Goal: Task Accomplishment & Management: Manage account settings

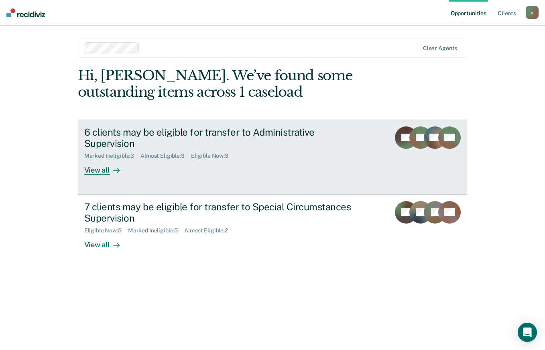
click at [264, 133] on div "6 clients may be eligible for transfer to Administrative Supervision" at bounding box center [225, 137] width 282 height 23
click at [267, 134] on div "6 clients may be eligible for transfer to Administrative Supervision" at bounding box center [225, 137] width 282 height 23
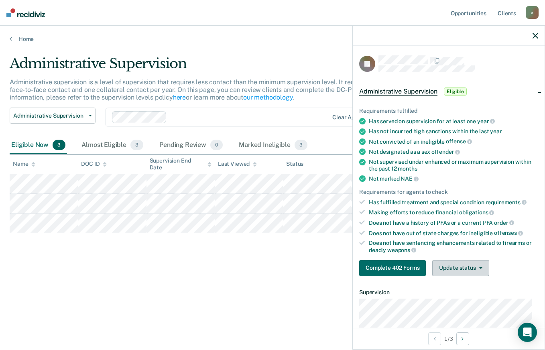
click at [267, 149] on icon "button" at bounding box center [480, 268] width 3 height 2
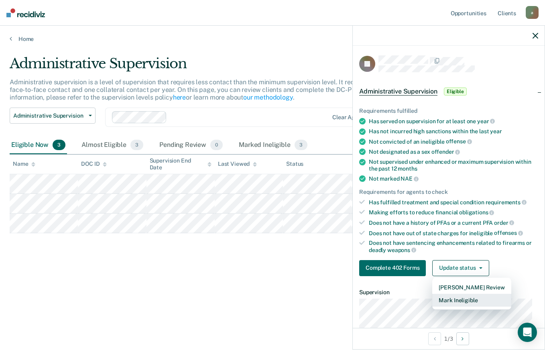
click at [267, 149] on button "Mark Ineligible" at bounding box center [471, 300] width 79 height 13
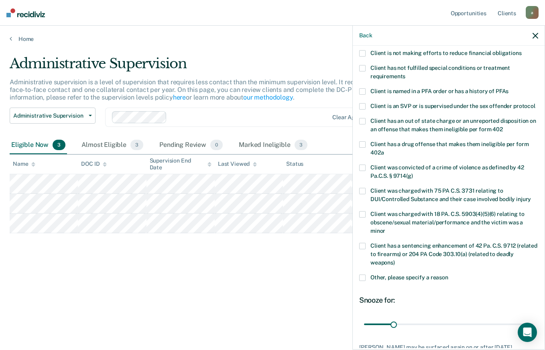
scroll to position [58, 0]
click at [267, 149] on label "Other, please specify a reason" at bounding box center [448, 278] width 179 height 8
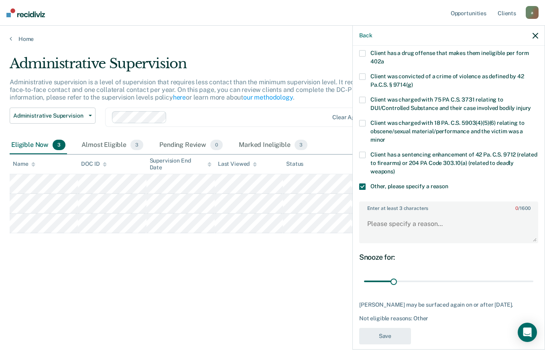
scroll to position [152, 0]
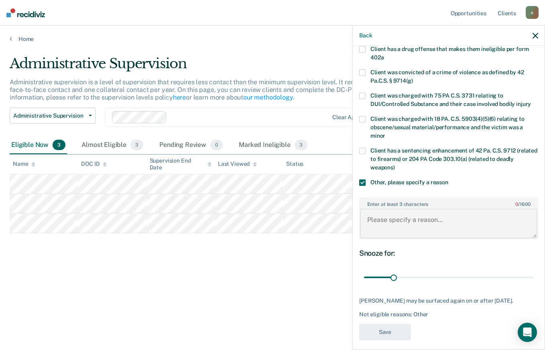
click at [267, 149] on textarea "Enter at least 3 characters 0 / 1600" at bounding box center [448, 224] width 177 height 30
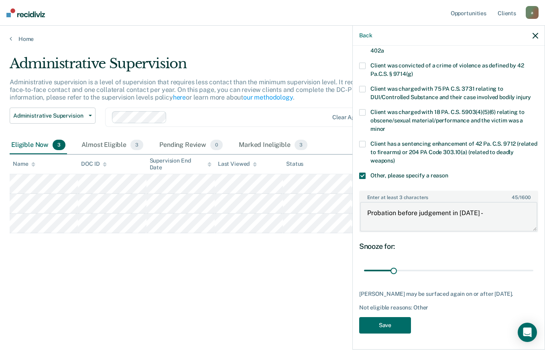
scroll to position [173, 0]
type textarea "Probation before judgement in [DATE] -review in [DATE]"
type input "107"
type textarea "Probation before judgement in [DATE] -review in [DATE]"
click at [267, 149] on button "Save" at bounding box center [385, 325] width 52 height 16
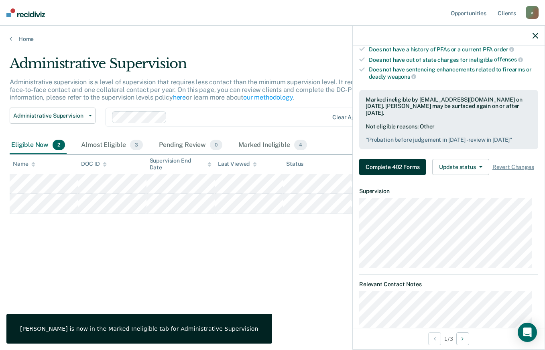
click at [267, 149] on button "Complete 402 Forms" at bounding box center [392, 167] width 67 height 16
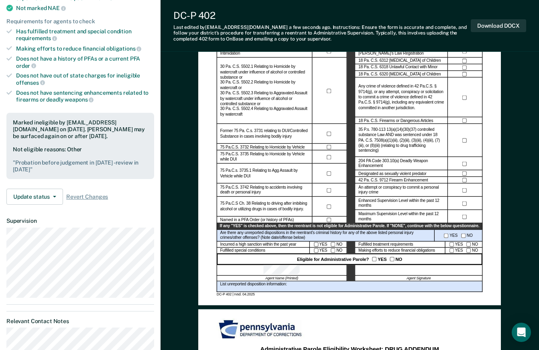
scroll to position [162, 0]
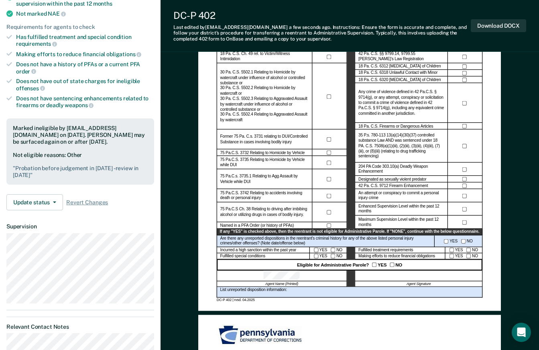
click at [267, 149] on div "List unreported disposition information:" at bounding box center [350, 292] width 266 height 11
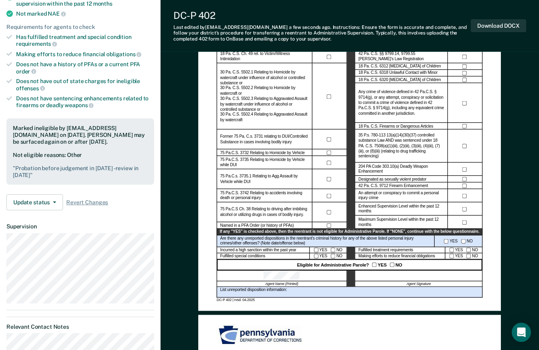
click at [267, 149] on div "List unreported disposition information:" at bounding box center [350, 292] width 266 height 11
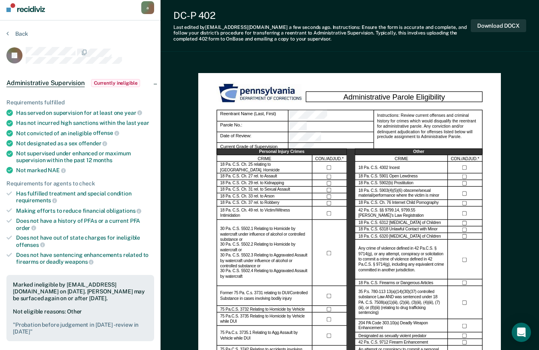
scroll to position [0, 0]
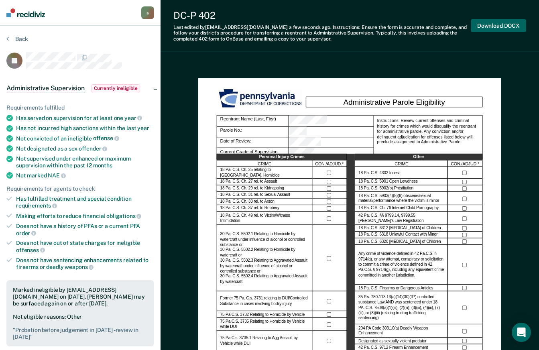
click at [267, 22] on button "Download DOCX" at bounding box center [497, 25] width 55 height 13
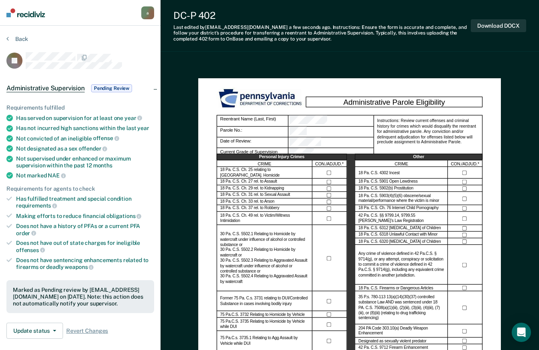
click at [18, 40] on button "Back" at bounding box center [17, 38] width 22 height 7
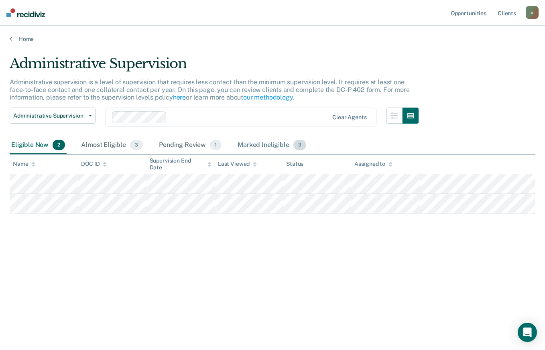
click at [267, 146] on div "Marked Ineligible 3" at bounding box center [272, 145] width 72 height 18
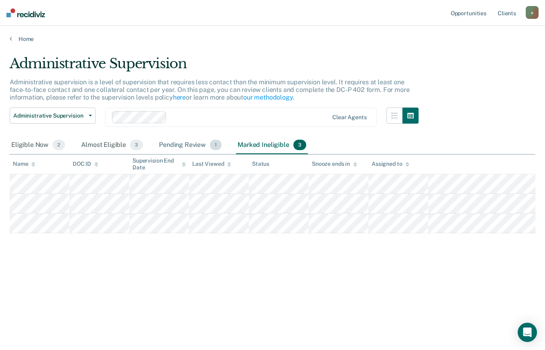
click at [194, 142] on div "Pending Review 1" at bounding box center [190, 145] width 66 height 18
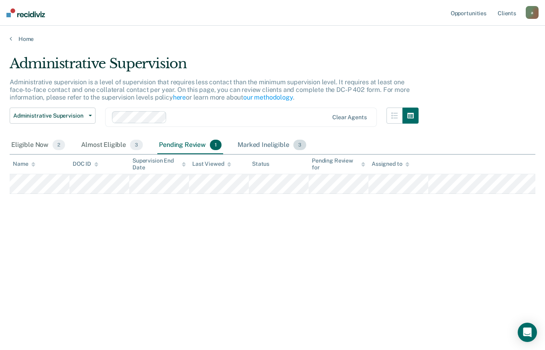
click at [267, 143] on div "Marked Ineligible 3" at bounding box center [272, 145] width 72 height 18
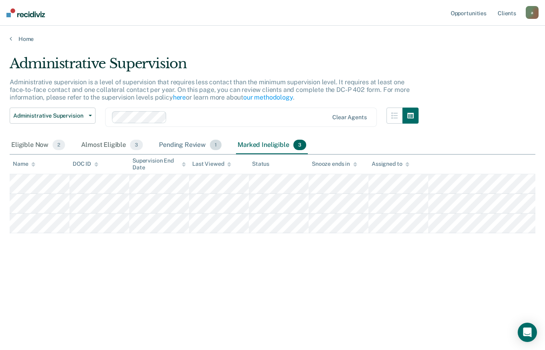
click at [181, 146] on div "Pending Review 1" at bounding box center [190, 145] width 66 height 18
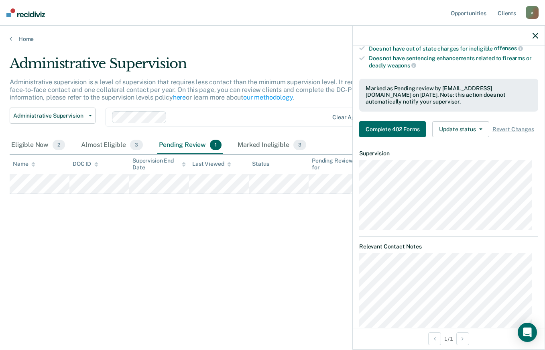
scroll to position [199, 0]
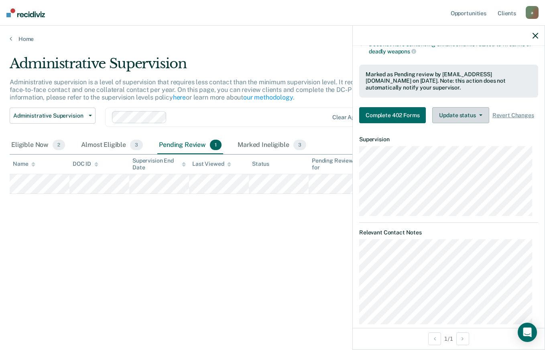
click at [267, 116] on button "Update status" at bounding box center [460, 115] width 57 height 16
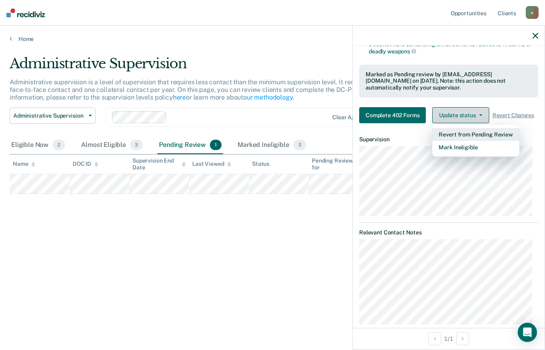
click at [267, 149] on button "Mark Ineligible" at bounding box center [475, 147] width 87 height 13
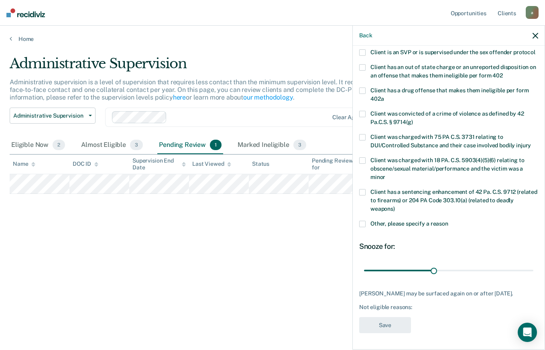
type input "74"
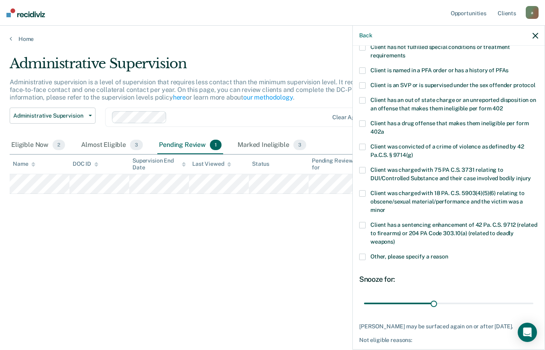
click at [267, 149] on span at bounding box center [362, 256] width 6 height 6
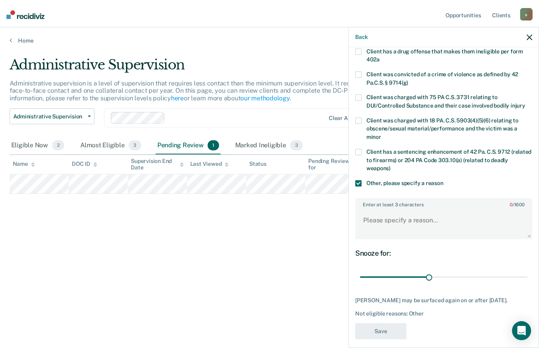
scroll to position [154, 0]
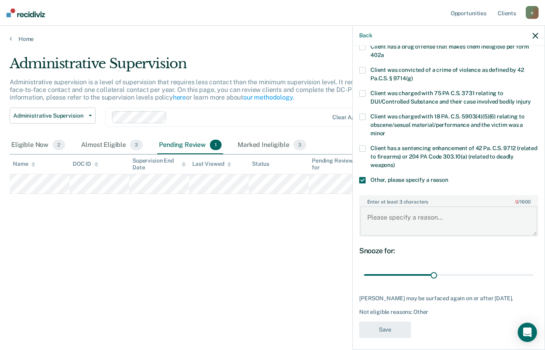
click at [267, 149] on textarea "Enter at least 3 characters 0 / 1600" at bounding box center [448, 221] width 177 height 30
type textarea "S"
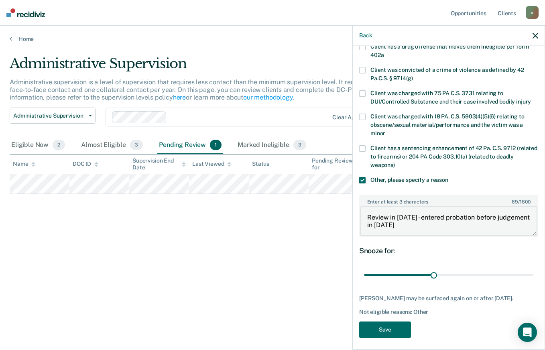
type textarea "Review in [DATE] - entered probation before judgement in [DATE]"
click at [267, 149] on button "Save" at bounding box center [385, 329] width 52 height 16
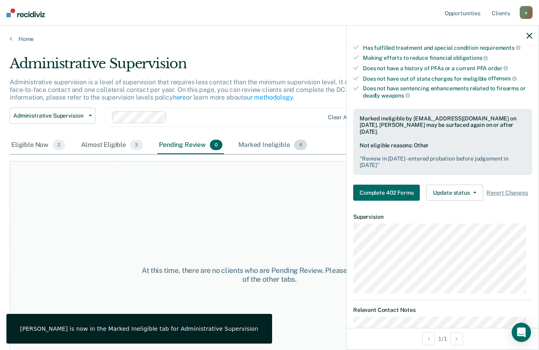
click at [267, 139] on div "Marked Ineligible 4" at bounding box center [273, 145] width 72 height 18
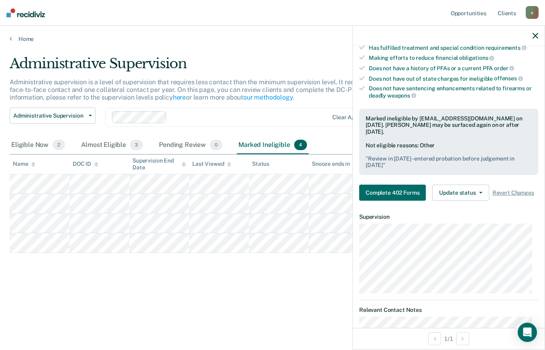
click at [267, 149] on div "Administrative Supervision Administrative supervision is a level of supervision…" at bounding box center [272, 185] width 525 height 260
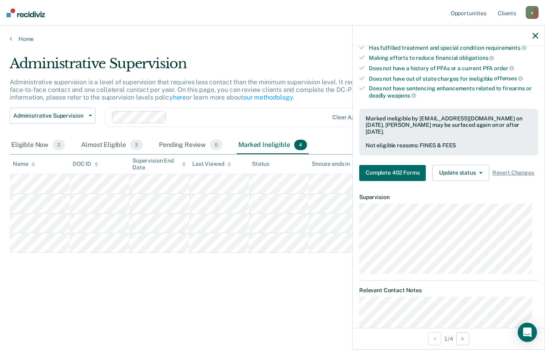
click at [267, 149] on button "Complete 402 Forms" at bounding box center [392, 173] width 67 height 16
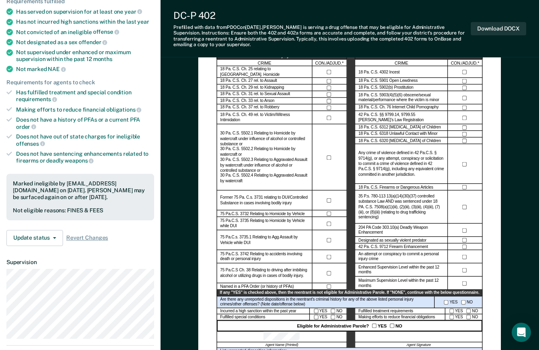
scroll to position [175, 0]
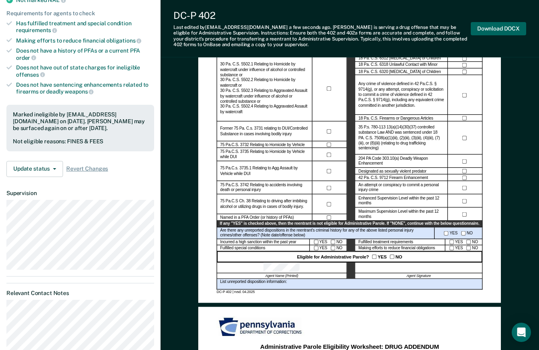
click at [267, 30] on button "Download DOCX" at bounding box center [497, 28] width 55 height 13
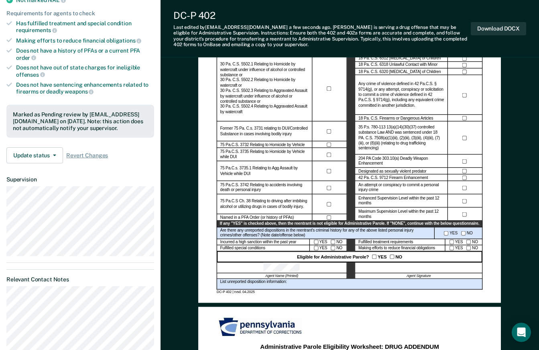
click at [267, 104] on div "Administrative Parole Eligibility Reentrant Name (Last, First) Parole No.: Date…" at bounding box center [349, 336] width 378 height 889
click at [45, 149] on button "Update status" at bounding box center [34, 155] width 57 height 16
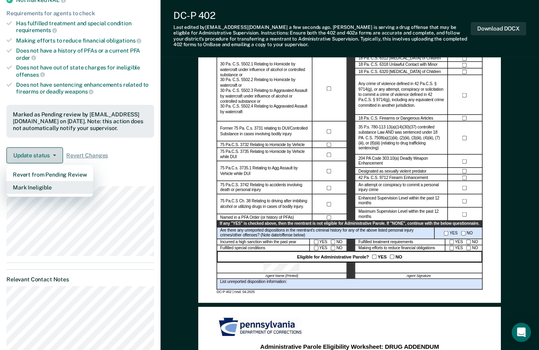
click at [84, 149] on button "Mark Ineligible" at bounding box center [49, 187] width 87 height 13
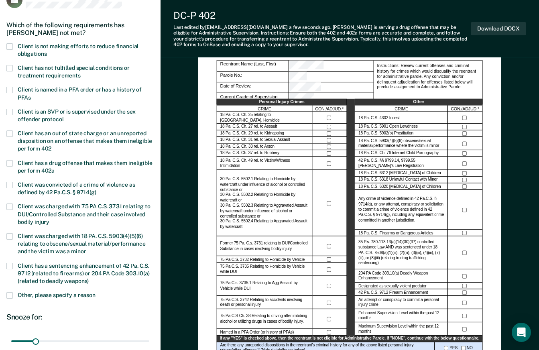
scroll to position [63, 0]
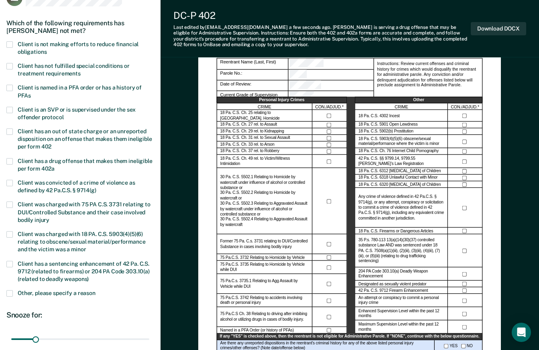
click at [10, 43] on span at bounding box center [9, 44] width 6 height 6
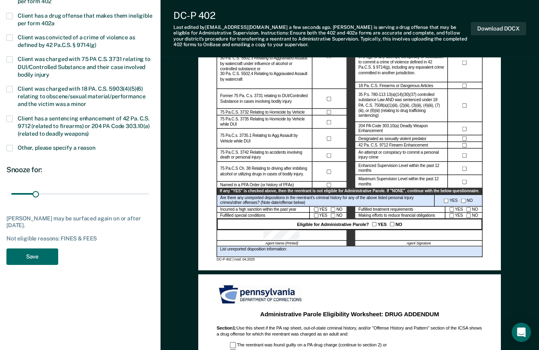
scroll to position [209, 0]
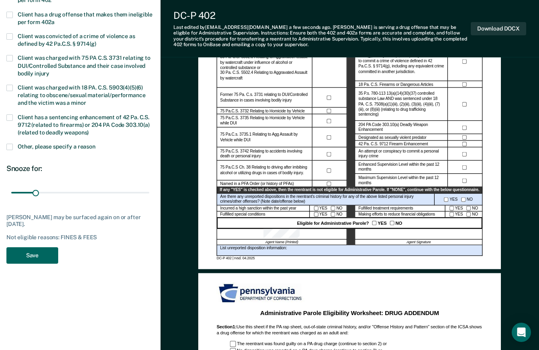
click at [53, 149] on button "Save" at bounding box center [32, 255] width 52 height 16
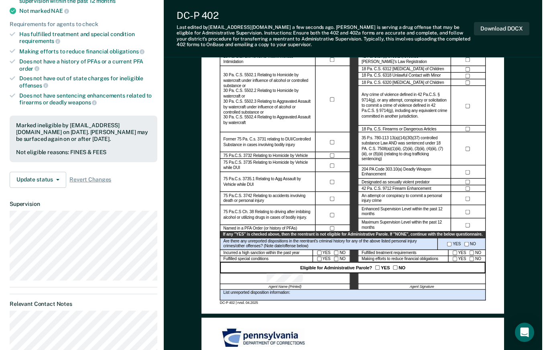
scroll to position [0, 0]
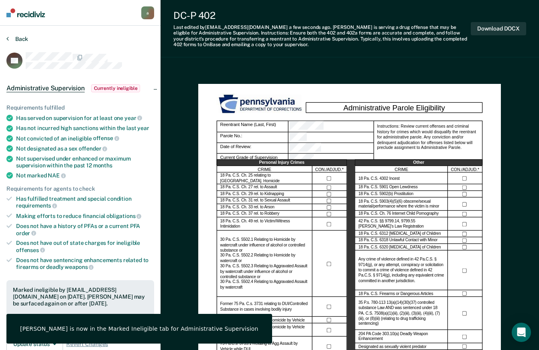
click at [27, 42] on button "Back" at bounding box center [17, 38] width 22 height 7
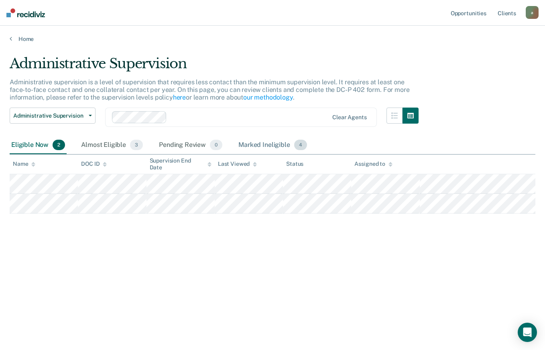
click at [267, 138] on div "Marked Ineligible 4" at bounding box center [273, 145] width 72 height 18
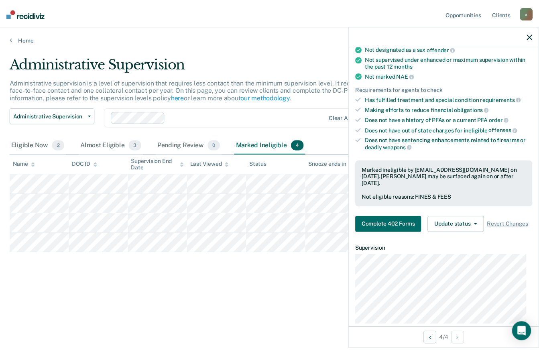
scroll to position [107, 0]
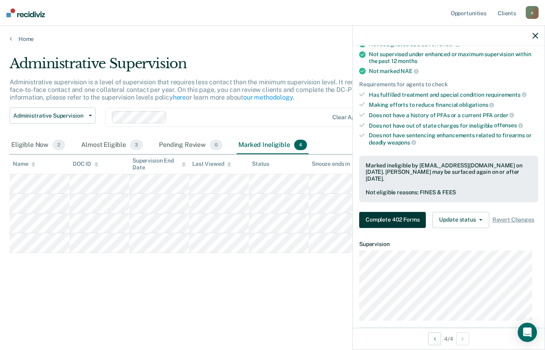
click at [267, 149] on button "Complete 402 Forms" at bounding box center [392, 220] width 67 height 16
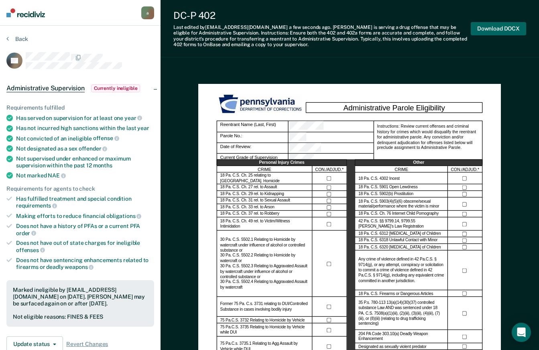
click at [267, 30] on button "Download DOCX" at bounding box center [497, 28] width 55 height 13
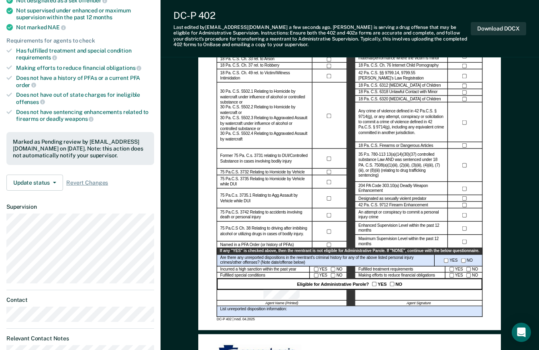
scroll to position [149, 0]
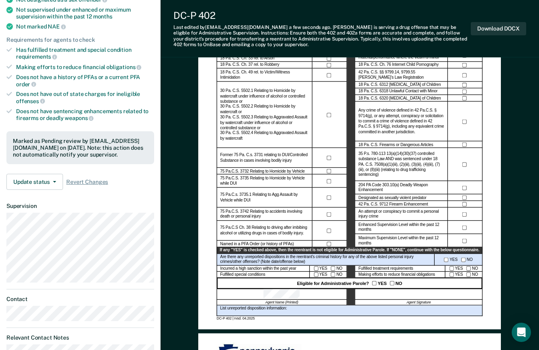
click at [52, 149] on span "button" at bounding box center [53, 182] width 6 height 2
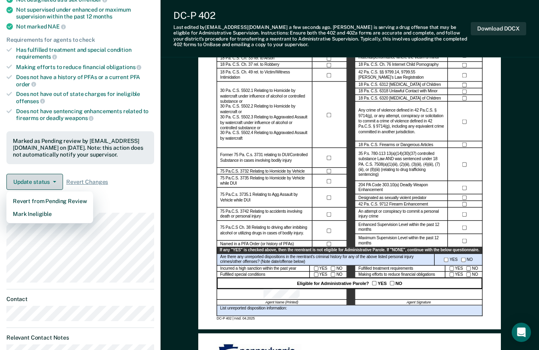
click at [86, 149] on button "Mark Ineligible" at bounding box center [49, 213] width 87 height 13
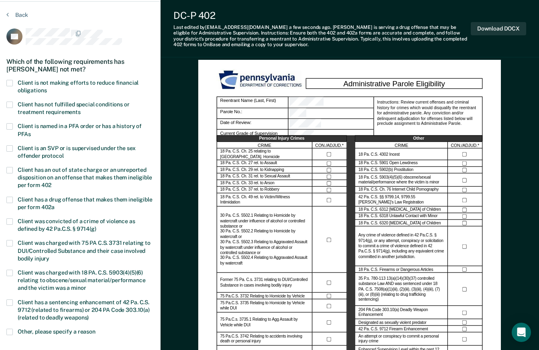
scroll to position [23, 0]
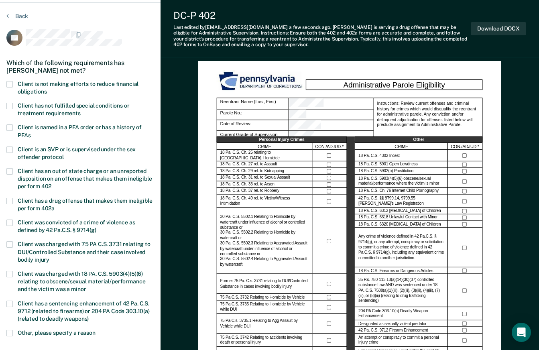
click at [10, 82] on span at bounding box center [9, 84] width 6 height 6
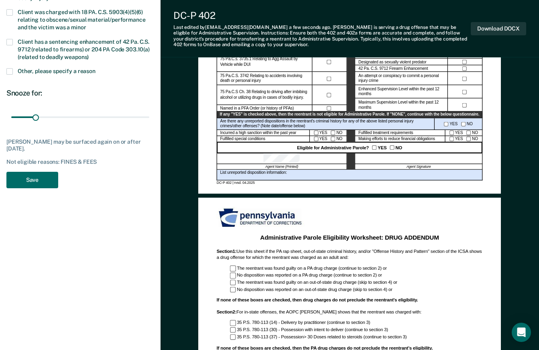
scroll to position [292, 0]
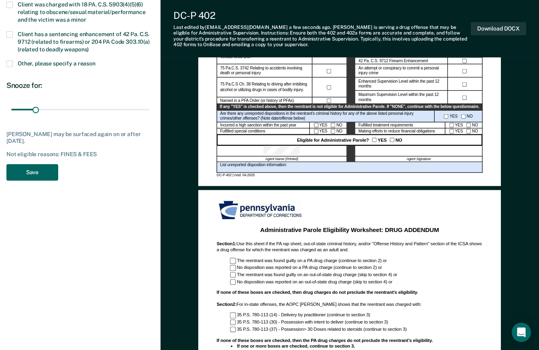
click at [43, 149] on button "Save" at bounding box center [32, 172] width 52 height 16
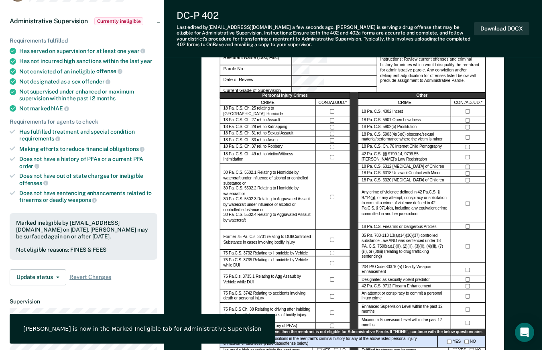
scroll to position [0, 0]
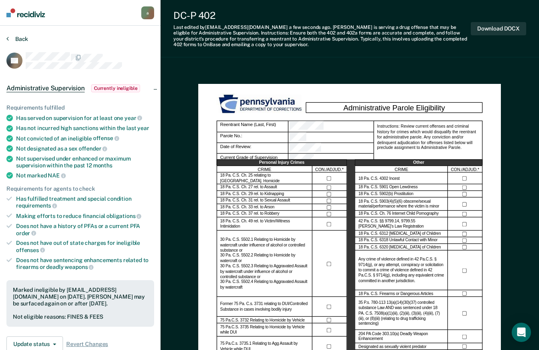
click at [24, 39] on button "Back" at bounding box center [17, 38] width 22 height 7
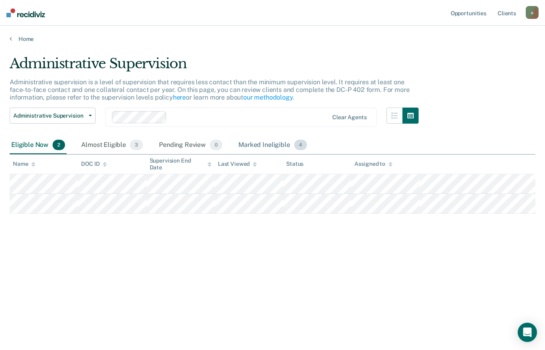
click at [267, 143] on div "Marked Ineligible 4" at bounding box center [273, 145] width 72 height 18
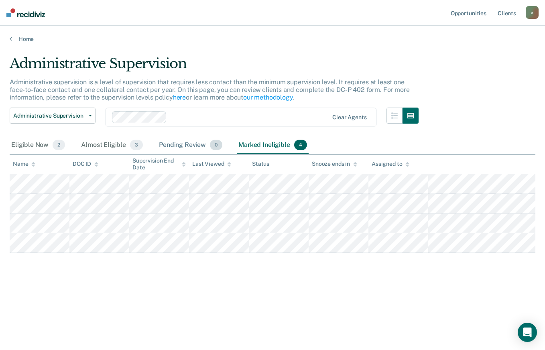
click at [196, 146] on div "Pending Review 0" at bounding box center [190, 145] width 67 height 18
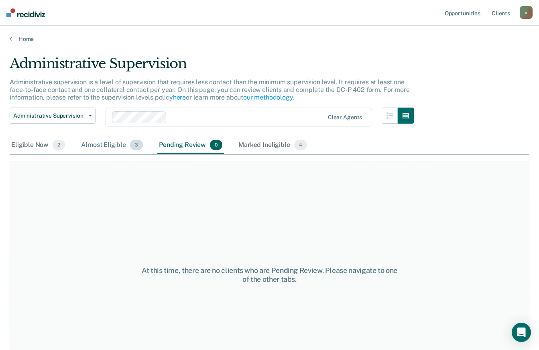
click at [103, 149] on div "Almost Eligible 3" at bounding box center [111, 145] width 65 height 18
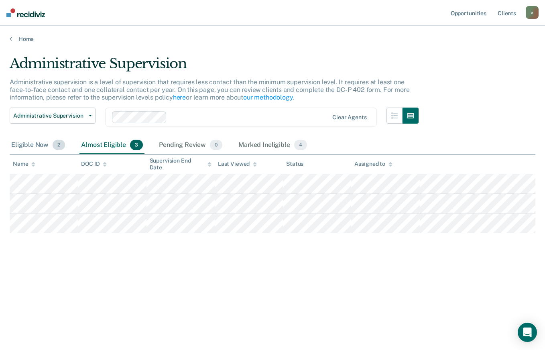
click at [32, 144] on div "Eligible Now 2" at bounding box center [38, 145] width 57 height 18
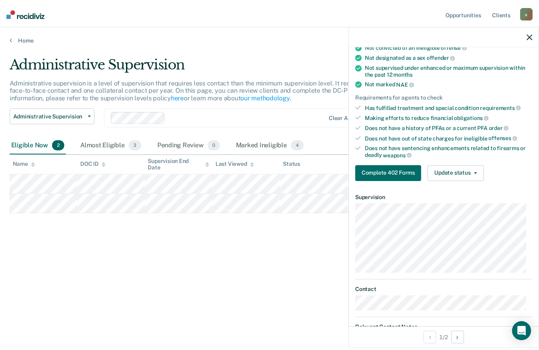
scroll to position [95, 0]
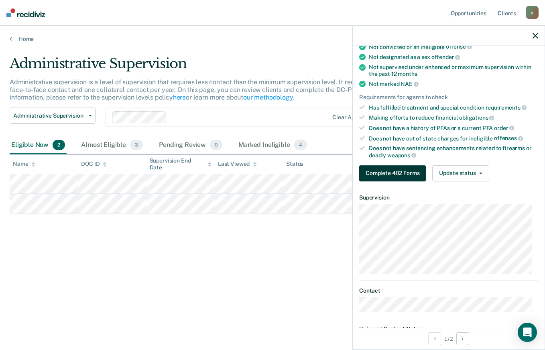
click at [267, 149] on button "Complete 402 Forms" at bounding box center [392, 173] width 67 height 16
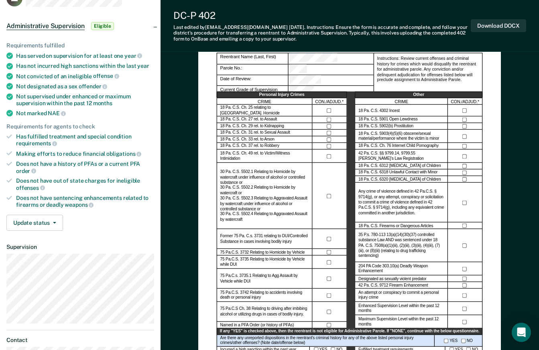
scroll to position [47, 0]
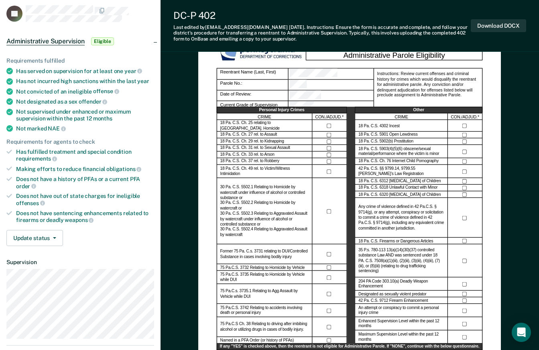
click at [57, 149] on button "Update status" at bounding box center [34, 238] width 57 height 16
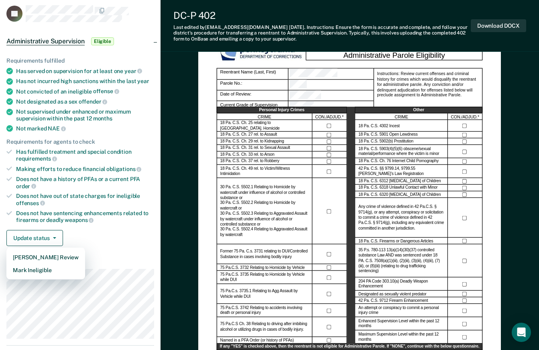
click at [123, 149] on div "Update status [PERSON_NAME] Review Mark Ineligible" at bounding box center [80, 238] width 148 height 16
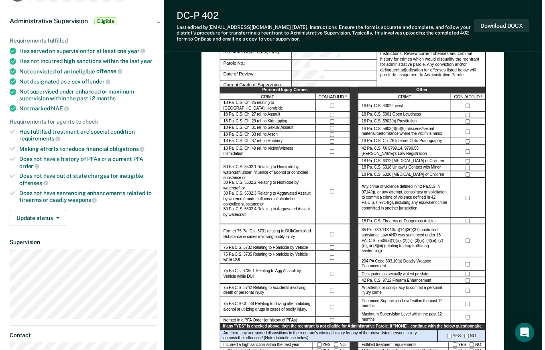
scroll to position [0, 0]
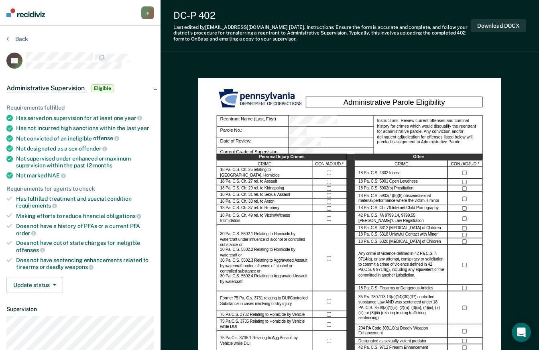
click at [34, 16] on img at bounding box center [25, 12] width 39 height 9
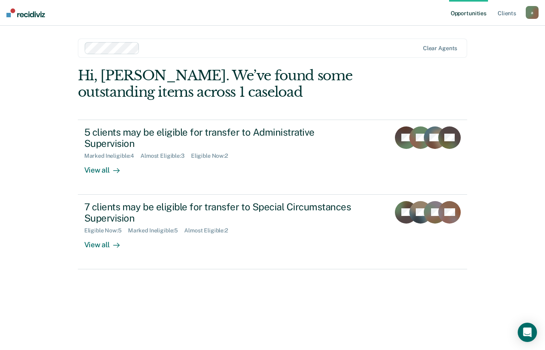
click at [267, 134] on div "5 clients may be eligible for transfer to Administrative Supervision" at bounding box center [225, 137] width 282 height 23
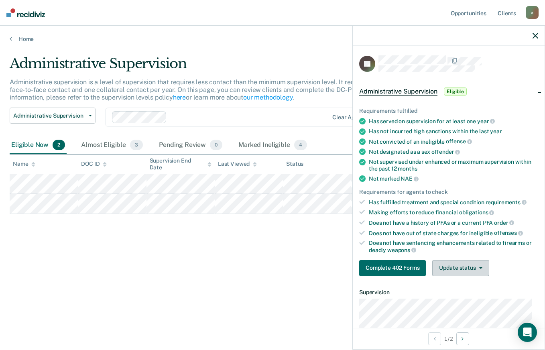
click at [267, 149] on button "Update status" at bounding box center [460, 268] width 57 height 16
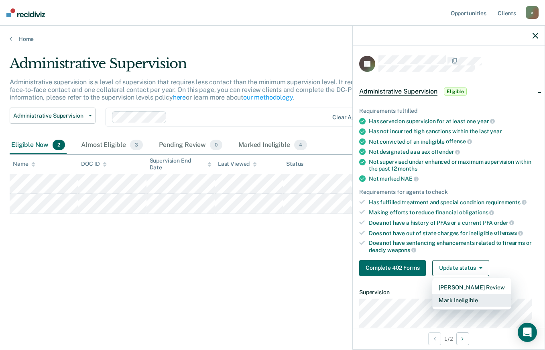
click at [267, 149] on button "Mark Ineligible" at bounding box center [471, 300] width 79 height 13
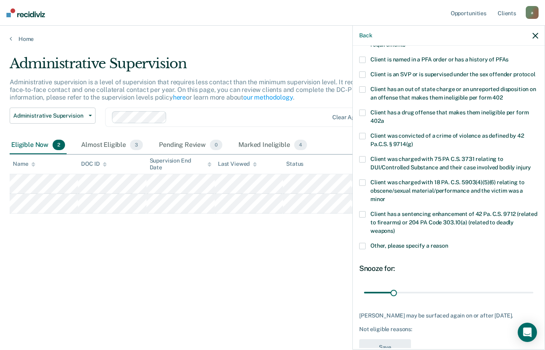
scroll to position [125, 0]
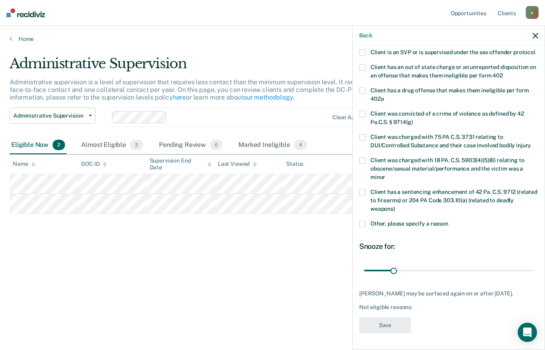
click at [267, 149] on span at bounding box center [362, 224] width 6 height 6
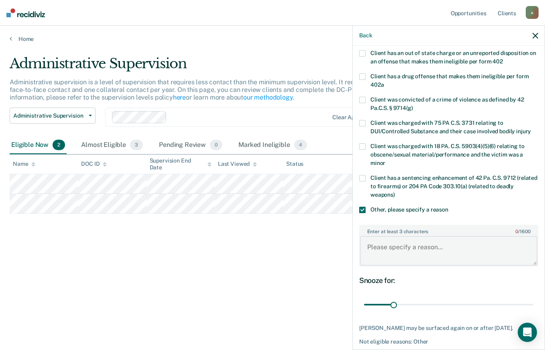
click at [267, 149] on textarea "Enter at least 3 characters 0 / 1600" at bounding box center [448, 251] width 177 height 30
type textarea "t"
type textarea "REVIEW IN [DATE]"
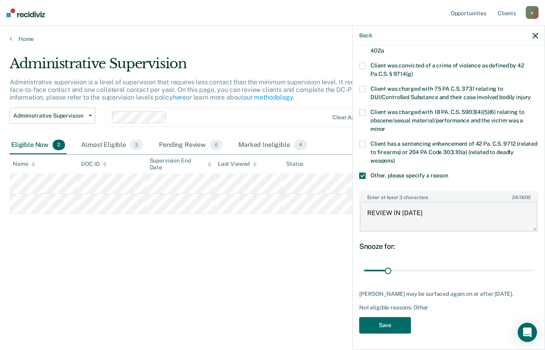
type input "24"
type textarea "REVIEW IN [DATE]"
click at [267, 149] on button "Save" at bounding box center [385, 325] width 52 height 16
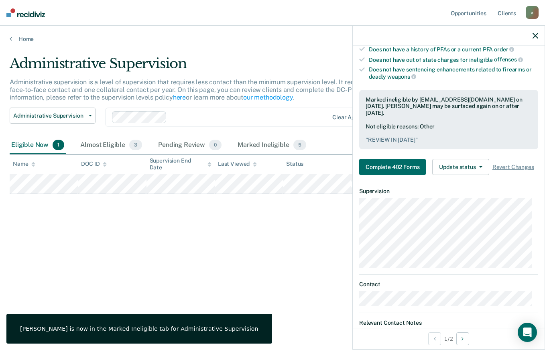
click at [267, 149] on div "Administrative Supervision Administrative supervision is a level of supervision…" at bounding box center [272, 172] width 525 height 234
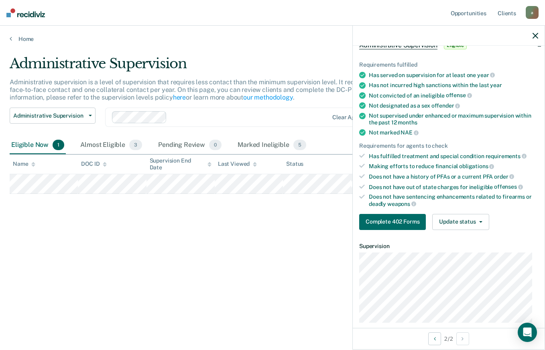
scroll to position [0, 0]
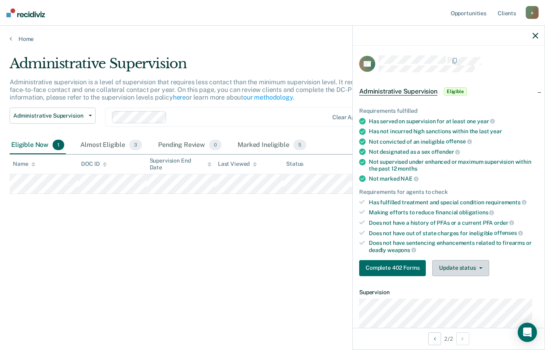
click at [267, 149] on button "Update status" at bounding box center [460, 268] width 57 height 16
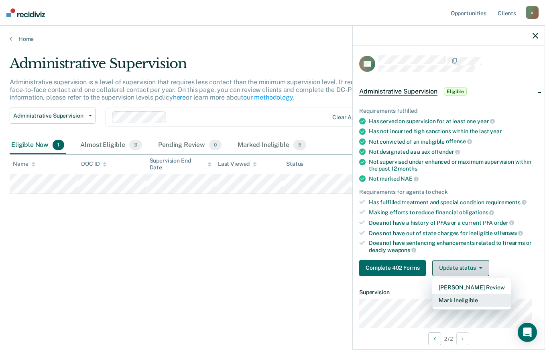
click at [267, 149] on button "Mark Ineligible" at bounding box center [471, 300] width 79 height 13
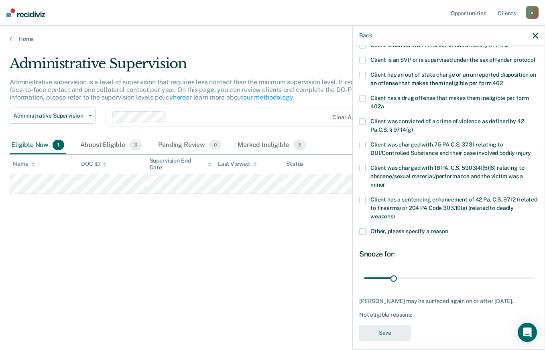
scroll to position [125, 0]
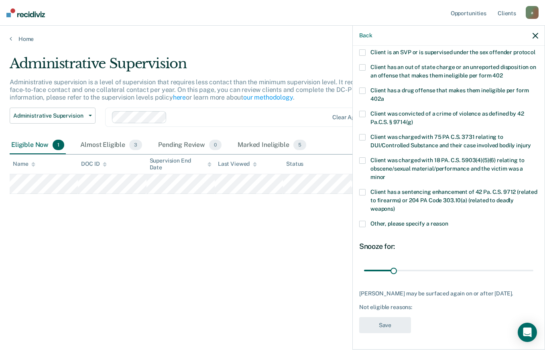
click at [267, 149] on span at bounding box center [362, 224] width 6 height 6
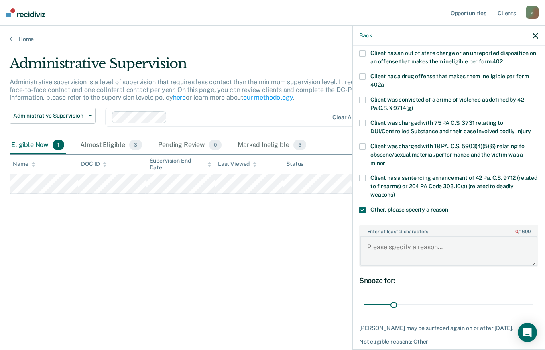
click at [267, 149] on textarea "Enter at least 3 characters 0 / 1600" at bounding box center [448, 251] width 177 height 30
type textarea "d"
type textarea "Does not have 3 years of positive adjustment yet."
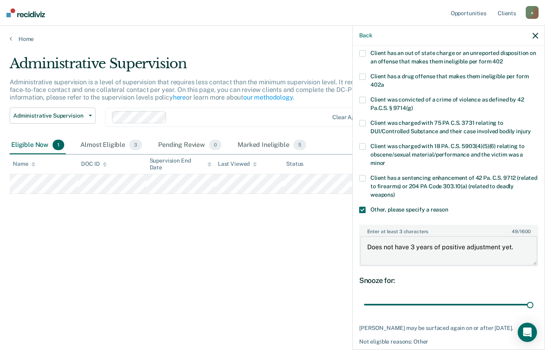
type input "180"
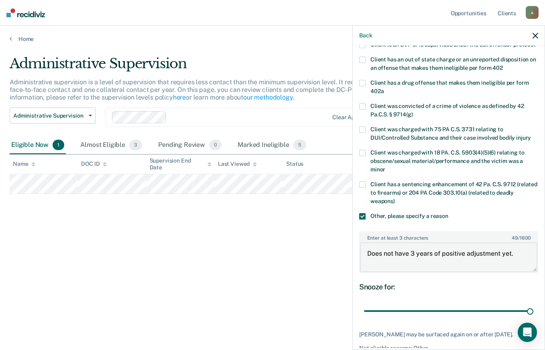
scroll to position [173, 0]
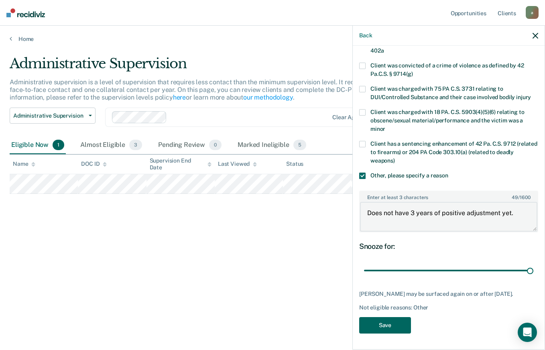
type textarea "Does not have 3 years of positive adjustment yet."
click at [267, 149] on button "Save" at bounding box center [385, 325] width 52 height 16
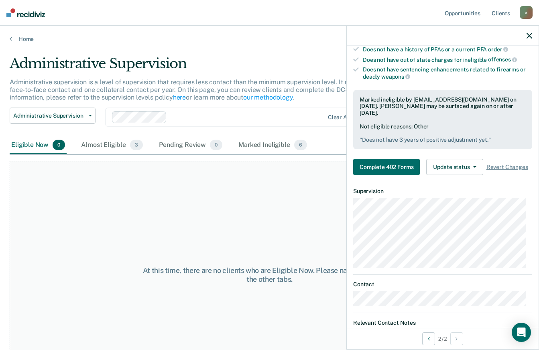
click at [262, 149] on div "At this time, there are no clients who are Eligible Now. Please navigate to one…" at bounding box center [269, 275] width 519 height 228
click at [119, 142] on div "Almost Eligible 3" at bounding box center [111, 145] width 65 height 18
